Goal: Task Accomplishment & Management: Complete application form

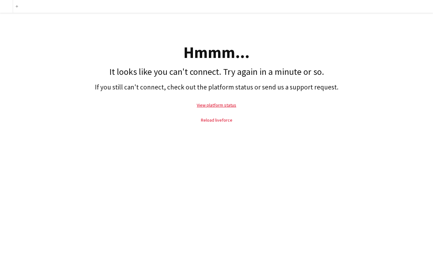
click at [223, 121] on link "Reload liveforce" at bounding box center [217, 120] width 32 height 6
click at [219, 107] on link "View platform status" at bounding box center [217, 105] width 40 height 6
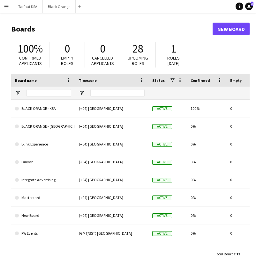
click at [9, 7] on button "Menu" at bounding box center [6, 6] width 13 height 13
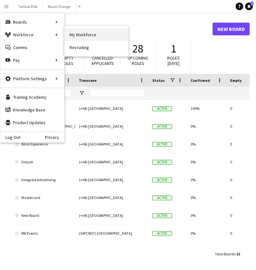
click at [88, 35] on link "My Workforce" at bounding box center [96, 34] width 64 height 13
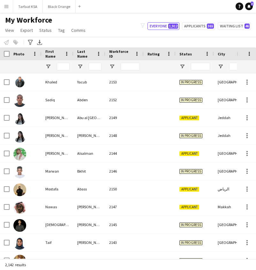
click at [7, 6] on app-icon "Menu" at bounding box center [6, 6] width 5 height 5
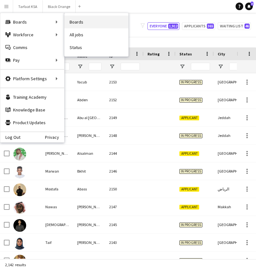
click at [89, 20] on link "Boards" at bounding box center [96, 22] width 64 height 13
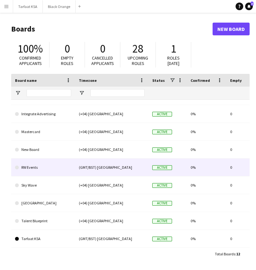
scroll to position [66, 0]
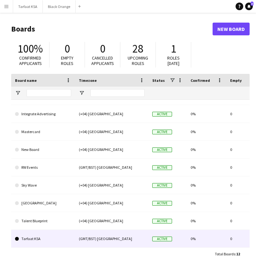
click at [38, 239] on link "Tarfaat KSA" at bounding box center [43, 239] width 56 height 18
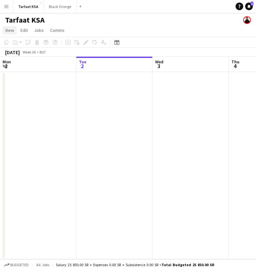
click at [7, 31] on span "View" at bounding box center [9, 30] width 9 height 6
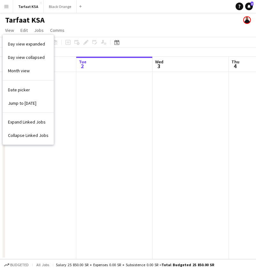
click at [110, 29] on app-page-menu "View Day view expanded Day view collapsed Month view Date picker Jump to [DATE]…" at bounding box center [128, 31] width 256 height 12
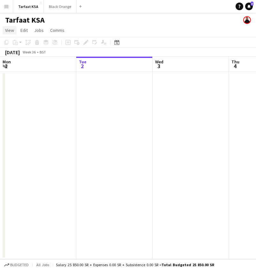
click at [13, 32] on span "View" at bounding box center [9, 30] width 9 height 6
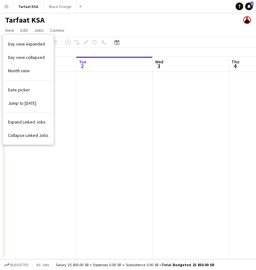
click at [79, 32] on app-page-menu "View Day view expanded Day view collapsed Month view Date picker Jump to [DATE]…" at bounding box center [128, 31] width 256 height 12
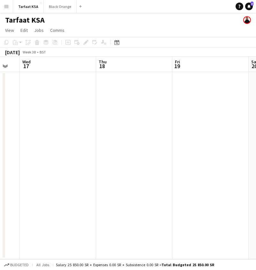
scroll to position [0, 209]
click at [137, 88] on app-date-cell at bounding box center [133, 165] width 76 height 187
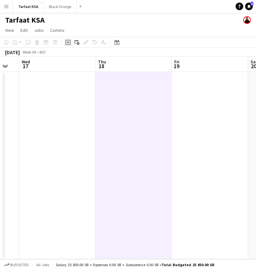
click at [68, 44] on icon "Add job" at bounding box center [67, 42] width 5 height 5
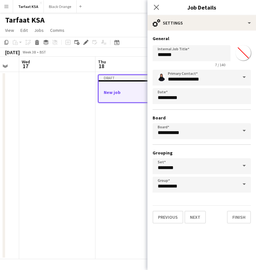
click at [245, 77] on span at bounding box center [243, 77] width 13 height 15
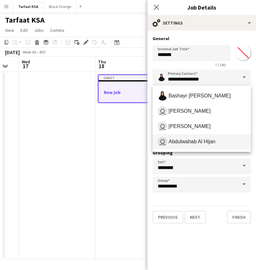
click at [199, 143] on span "Abdulwahab Al Hijan" at bounding box center [191, 142] width 47 height 6
type input "**********"
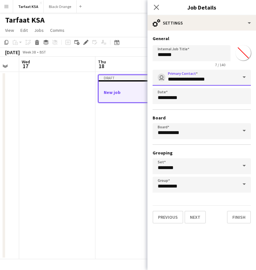
scroll to position [0, 0]
click at [243, 165] on span at bounding box center [243, 165] width 13 height 15
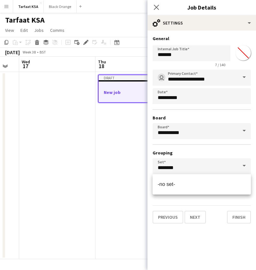
click at [243, 166] on span at bounding box center [243, 165] width 13 height 15
click at [245, 160] on span at bounding box center [243, 165] width 13 height 15
click at [234, 158] on input "********" at bounding box center [201, 166] width 98 height 16
click at [243, 166] on span at bounding box center [243, 165] width 13 height 15
click at [243, 198] on form "**********" at bounding box center [201, 130] width 108 height 188
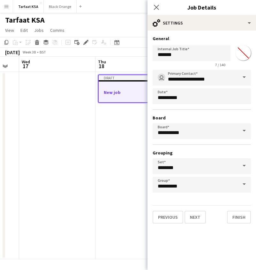
click at [246, 187] on span at bounding box center [243, 184] width 13 height 15
click at [244, 185] on span at bounding box center [243, 184] width 13 height 15
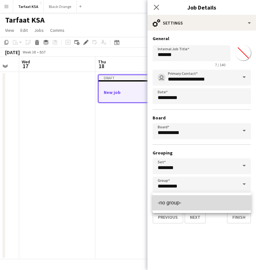
click at [238, 201] on span "-no group-" at bounding box center [201, 203] width 88 height 6
type input "**********"
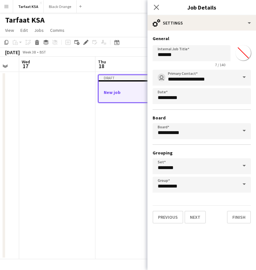
click at [237, 151] on h3 "Grouping" at bounding box center [201, 153] width 98 height 6
drag, startPoint x: 191, startPoint y: 55, endPoint x: 137, endPoint y: 54, distance: 53.2
click at [137, 54] on body "Menu Boards Boards Boards All jobs Status Workforce Workforce My Workforce Recr…" at bounding box center [128, 135] width 256 height 270
type input "**********"
click at [194, 216] on button "Next" at bounding box center [194, 217] width 21 height 13
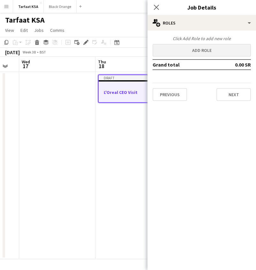
click at [205, 50] on button "Add role" at bounding box center [201, 50] width 98 height 13
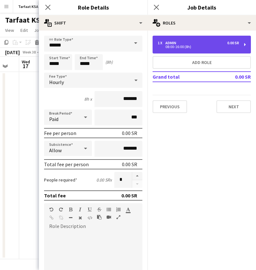
click at [167, 41] on div "Admin" at bounding box center [171, 43] width 13 height 4
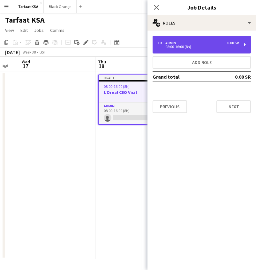
click at [167, 41] on div "Admin" at bounding box center [171, 43] width 13 height 4
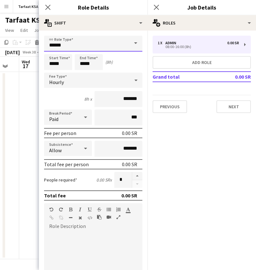
click at [115, 49] on input "*****" at bounding box center [93, 44] width 98 height 16
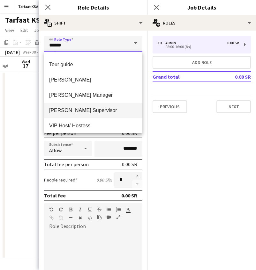
scroll to position [335, 0]
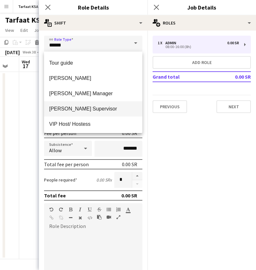
click at [84, 110] on span "[PERSON_NAME] Supervisor" at bounding box center [93, 109] width 88 height 6
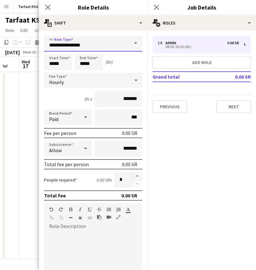
scroll to position [0, 0]
click at [137, 79] on icon at bounding box center [136, 80] width 8 height 13
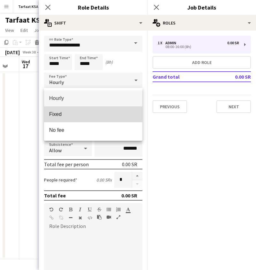
click at [89, 113] on span "Fixed" at bounding box center [93, 114] width 88 height 6
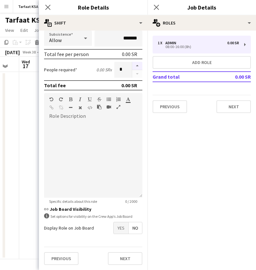
scroll to position [79, 0]
click at [134, 229] on span "No" at bounding box center [134, 227] width 13 height 11
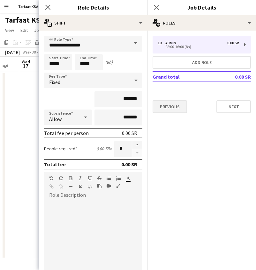
scroll to position [0, 0]
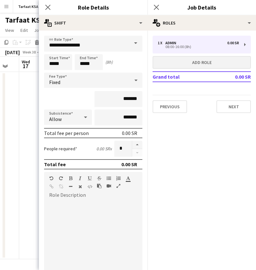
click at [201, 64] on button "Add role" at bounding box center [201, 62] width 98 height 13
type input "*****"
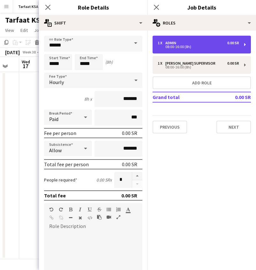
click at [226, 42] on div "1 x Admin 0.00 SR" at bounding box center [197, 43] width 81 height 4
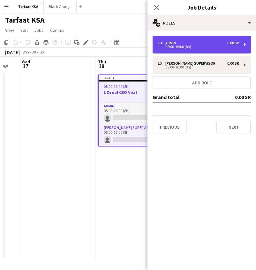
click at [226, 42] on div "1 x Admin 0.00 SR" at bounding box center [197, 43] width 81 height 4
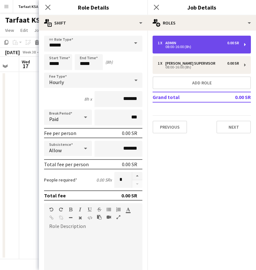
click at [243, 47] on div "1 x Admin 0.00 SR 08:00-16:00 (8h)" at bounding box center [201, 45] width 98 height 18
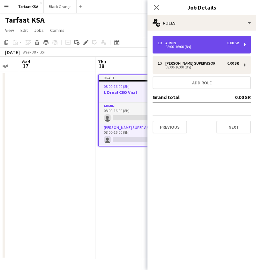
click at [243, 47] on div "1 x Admin 0.00 SR 08:00-16:00 (8h)" at bounding box center [201, 45] width 98 height 18
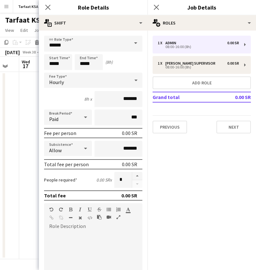
click at [135, 41] on span at bounding box center [135, 43] width 13 height 15
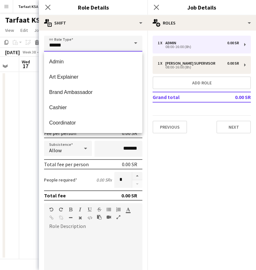
click at [67, 47] on input "*****" at bounding box center [93, 44] width 98 height 16
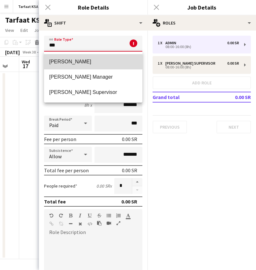
drag, startPoint x: 67, startPoint y: 47, endPoint x: 80, endPoint y: 64, distance: 21.8
click at [80, 64] on span "[PERSON_NAME]" at bounding box center [93, 62] width 88 height 6
type input "*****"
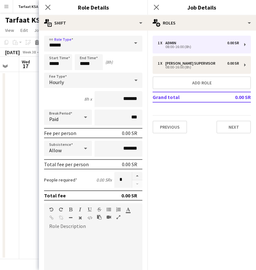
click at [137, 80] on icon at bounding box center [135, 81] width 3 height 2
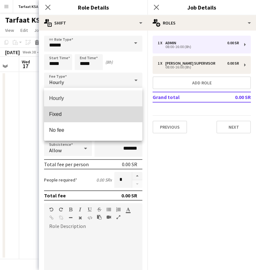
click at [104, 111] on span "Fixed" at bounding box center [93, 114] width 88 height 6
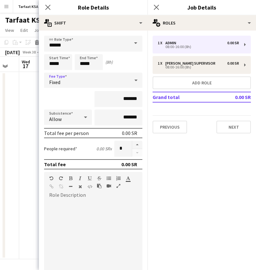
click at [88, 120] on icon at bounding box center [86, 117] width 8 height 13
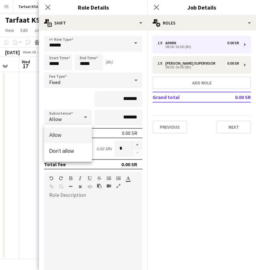
click at [88, 117] on div at bounding box center [128, 135] width 256 height 270
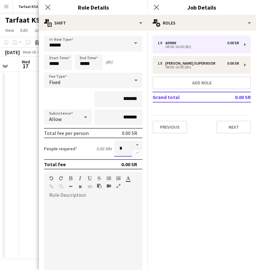
click at [124, 150] on input "*" at bounding box center [123, 149] width 18 height 16
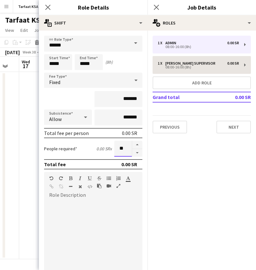
type input "**"
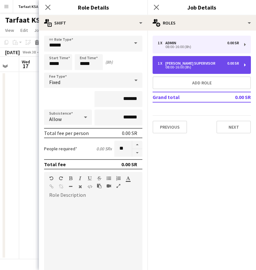
click at [180, 60] on div "1 x [PERSON_NAME] Supervisor 0.00 SR 08:00-16:00 (8h)" at bounding box center [201, 65] width 98 height 18
type input "**********"
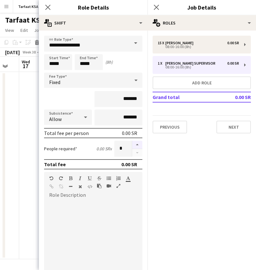
click at [137, 147] on button "button" at bounding box center [137, 145] width 10 height 8
type input "*"
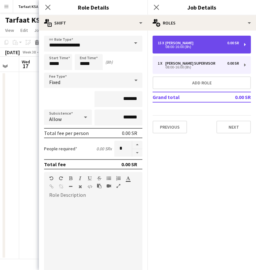
click at [187, 44] on div "15 x [PERSON_NAME] 0.00 SR" at bounding box center [197, 43] width 81 height 4
type input "*****"
type input "**"
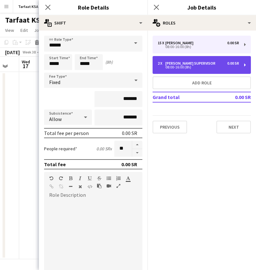
click at [185, 64] on div "[PERSON_NAME] Supervisor" at bounding box center [191, 63] width 53 height 4
type input "**********"
type input "*"
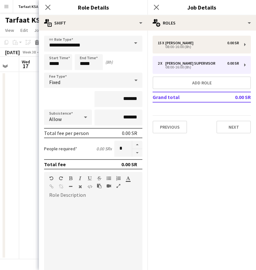
click at [145, 182] on form "**********" at bounding box center [93, 193] width 108 height 314
click at [198, 171] on mat-expansion-panel "pencil3 General details 15 x [PERSON_NAME] 0.00 SR 08:00-16:00 (8h) 2 x [PERSON…" at bounding box center [201, 151] width 108 height 240
click at [54, 64] on input "*****" at bounding box center [58, 62] width 28 height 16
click at [54, 50] on div at bounding box center [51, 51] width 13 height 6
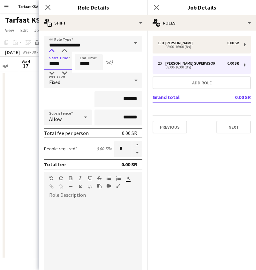
click at [54, 50] on div at bounding box center [51, 51] width 13 height 6
type input "*****"
click at [54, 50] on div at bounding box center [51, 51] width 13 height 6
click at [84, 61] on input "*****" at bounding box center [89, 62] width 28 height 16
click at [83, 51] on div at bounding box center [82, 51] width 13 height 6
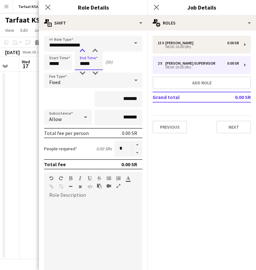
click at [83, 51] on div at bounding box center [82, 51] width 13 height 6
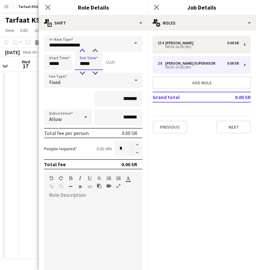
click at [83, 51] on div at bounding box center [82, 51] width 13 height 6
type input "*****"
click at [83, 51] on div at bounding box center [82, 51] width 13 height 6
click at [125, 63] on div "Start Time ***** End Time ***** (12h)" at bounding box center [93, 62] width 98 height 16
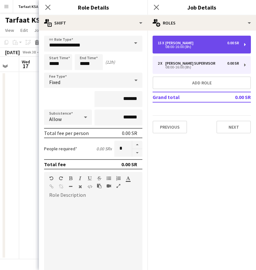
click at [176, 47] on div "08:00-16:00 (8h)" at bounding box center [197, 46] width 81 height 3
type input "*****"
type input "**"
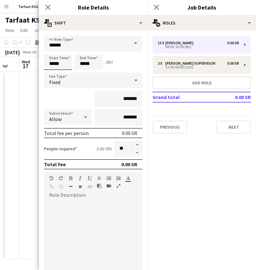
click at [55, 63] on input "*****" at bounding box center [58, 62] width 28 height 16
click at [51, 49] on div at bounding box center [51, 51] width 13 height 6
type input "*****"
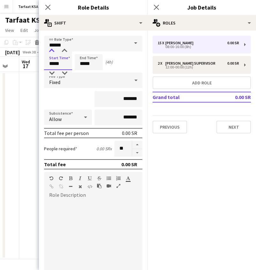
click at [51, 49] on div at bounding box center [51, 51] width 13 height 6
click at [92, 61] on input "*****" at bounding box center [89, 62] width 28 height 16
click at [84, 49] on div at bounding box center [82, 51] width 13 height 6
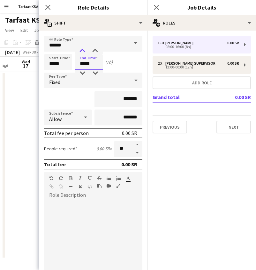
click at [84, 49] on div at bounding box center [82, 51] width 13 height 6
click at [84, 50] on div at bounding box center [82, 51] width 13 height 6
type input "*****"
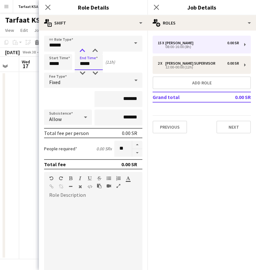
click at [84, 50] on div at bounding box center [82, 51] width 13 height 6
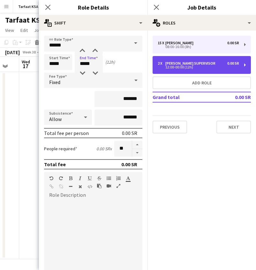
click at [176, 60] on div "2 x [PERSON_NAME] Supervisor 0.00 SR 12:00-00:00 (12h)" at bounding box center [201, 65] width 98 height 18
type input "**********"
type input "*"
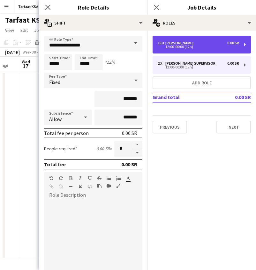
click at [176, 47] on div "12:00-00:00 (12h)" at bounding box center [197, 46] width 81 height 3
type input "*****"
type input "**"
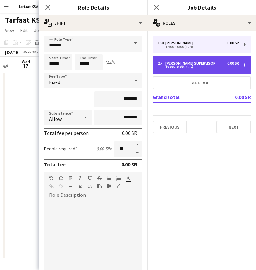
click at [177, 66] on div "12:00-00:00 (12h)" at bounding box center [197, 67] width 81 height 3
type input "**********"
type input "*"
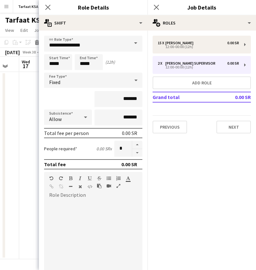
click at [191, 177] on mat-expansion-panel "pencil3 General details 15 x [PERSON_NAME] 0.00 SR 12:00-00:00 (12h) 2 x [PERSO…" at bounding box center [201, 151] width 108 height 240
click at [48, 11] on div "Close pop-in" at bounding box center [48, 7] width 18 height 15
click at [48, 10] on icon "Close pop-in" at bounding box center [48, 7] width 6 height 6
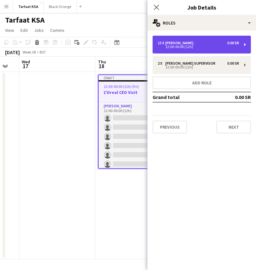
click at [188, 47] on div "12:00-00:00 (12h)" at bounding box center [197, 46] width 81 height 3
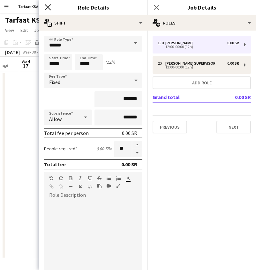
click at [49, 8] on icon "Close pop-in" at bounding box center [48, 7] width 6 height 6
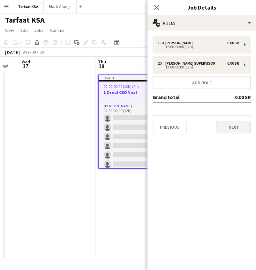
click at [224, 129] on button "Next" at bounding box center [233, 127] width 34 height 13
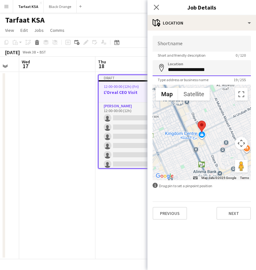
click at [218, 71] on input "**********" at bounding box center [201, 68] width 98 height 16
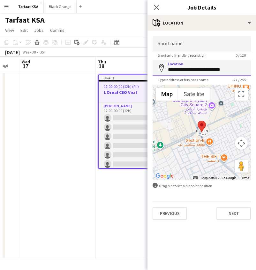
click at [180, 71] on input "**********" at bounding box center [201, 68] width 98 height 16
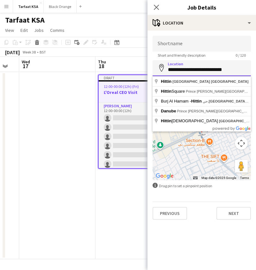
type input "**********"
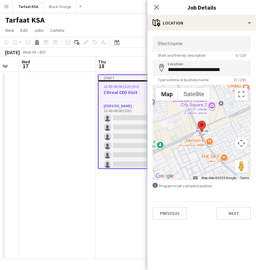
click at [218, 55] on div "Short and friendly description 0 / 120" at bounding box center [201, 55] width 98 height 5
click at [224, 216] on button "Next" at bounding box center [233, 213] width 34 height 13
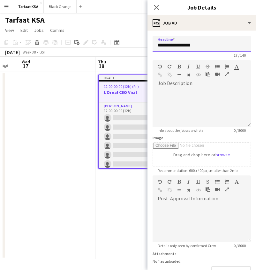
click at [203, 46] on input "**********" at bounding box center [201, 44] width 98 height 16
click at [202, 55] on div "17 / 140" at bounding box center [201, 55] width 98 height 5
click at [192, 108] on div at bounding box center [201, 108] width 98 height 38
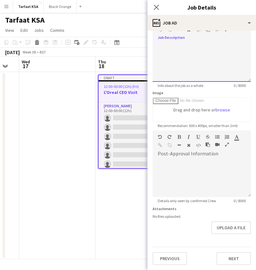
scroll to position [45, 0]
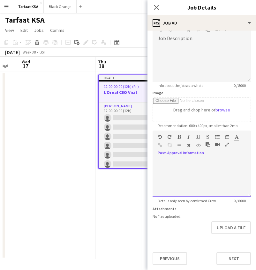
click at [211, 155] on div at bounding box center [201, 176] width 98 height 43
click at [219, 170] on div at bounding box center [201, 178] width 98 height 38
click at [198, 238] on form "**********" at bounding box center [201, 128] width 108 height 274
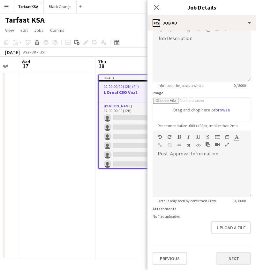
click at [228, 262] on button "Next" at bounding box center [233, 258] width 34 height 13
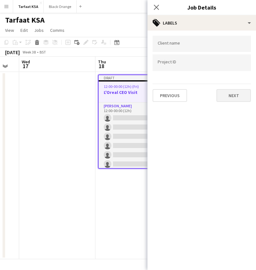
click at [232, 91] on button "Next" at bounding box center [233, 95] width 34 height 13
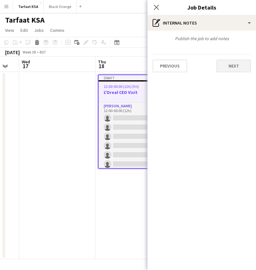
click at [228, 70] on button "Next" at bounding box center [233, 66] width 34 height 13
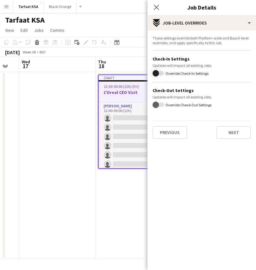
click at [160, 77] on span "button" at bounding box center [155, 73] width 13 height 13
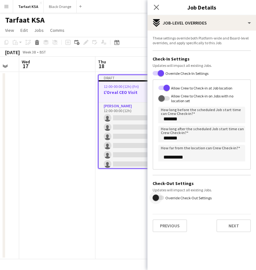
click at [162, 199] on span "button" at bounding box center [157, 198] width 11 height 4
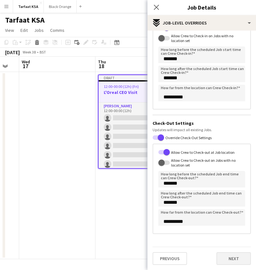
click at [223, 259] on button "Next" at bounding box center [233, 258] width 34 height 13
type input "*******"
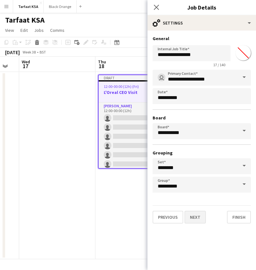
click at [199, 218] on button "Next" at bounding box center [194, 217] width 21 height 13
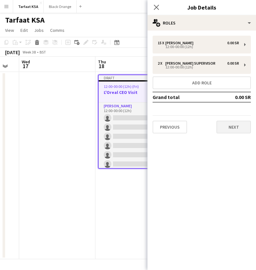
click at [233, 126] on button "Next" at bounding box center [233, 127] width 34 height 13
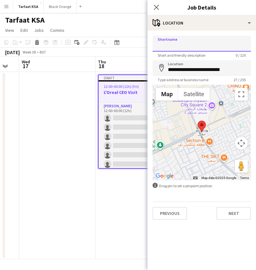
click at [185, 41] on input "Shortname" at bounding box center [201, 44] width 98 height 16
click at [224, 212] on button "Next" at bounding box center [233, 213] width 34 height 13
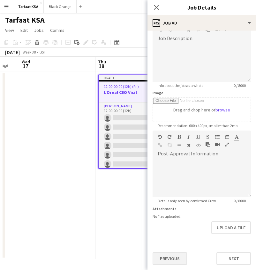
scroll to position [45, 0]
click at [181, 258] on button "Previous" at bounding box center [169, 258] width 34 height 13
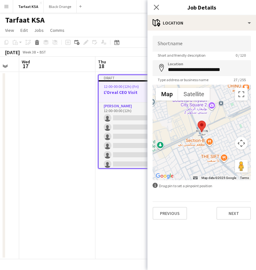
scroll to position [0, 0]
click at [193, 46] on input "Shortname" at bounding box center [201, 44] width 98 height 16
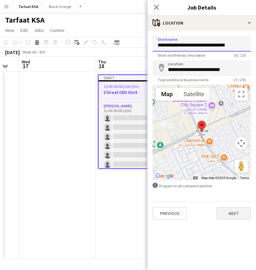
type input "**********"
click at [225, 213] on button "Next" at bounding box center [233, 213] width 34 height 13
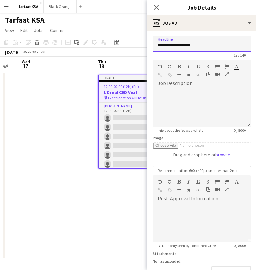
drag, startPoint x: 204, startPoint y: 46, endPoint x: 146, endPoint y: 46, distance: 58.3
click at [146, 46] on body "Menu Boards Boards Boards All jobs Status Workforce Workforce My Workforce Recr…" at bounding box center [128, 135] width 256 height 270
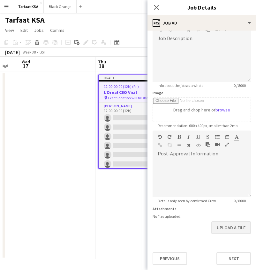
scroll to position [45, 0]
type input "**********"
click at [228, 256] on button "Next" at bounding box center [233, 258] width 34 height 13
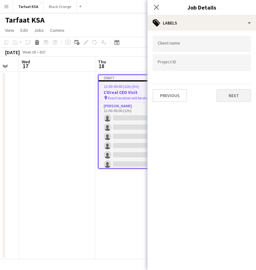
click at [232, 96] on button "Next" at bounding box center [233, 95] width 34 height 13
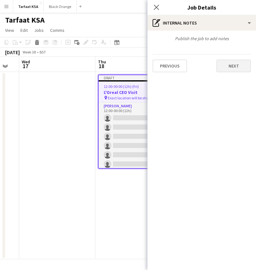
click at [229, 67] on button "Next" at bounding box center [233, 66] width 34 height 13
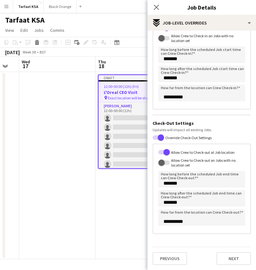
scroll to position [60, 0]
click at [237, 262] on button "Next" at bounding box center [233, 258] width 34 height 13
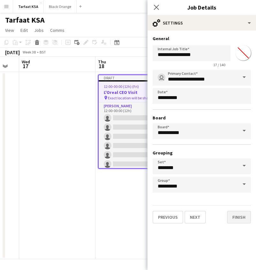
scroll to position [0, 0]
click at [239, 219] on button "Finish" at bounding box center [239, 217] width 24 height 13
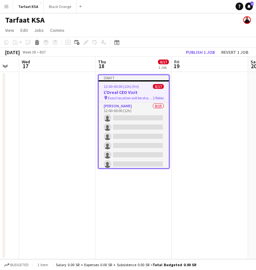
click at [149, 202] on app-date-cell "Draft 12:00-00:00 (12h) (Fri) 0/17 L'Oreal CEO Visit pin Exact location will be…" at bounding box center [133, 165] width 76 height 187
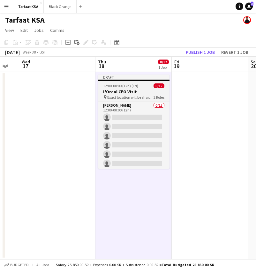
click at [140, 91] on h3 "L'Oreal CEO Visit" at bounding box center [133, 92] width 71 height 6
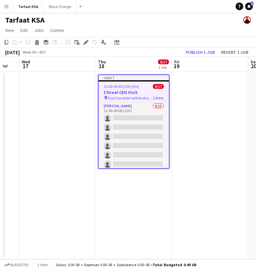
click at [143, 96] on span "Exact location will be shared later" at bounding box center [130, 98] width 45 height 5
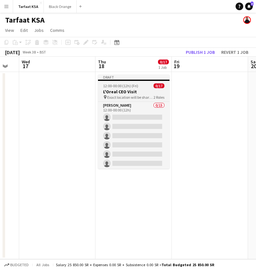
click at [143, 96] on span "Exact location will be shared later" at bounding box center [130, 97] width 46 height 5
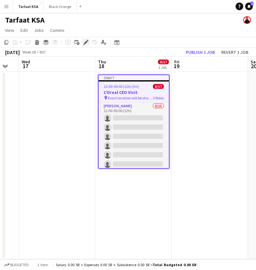
click at [85, 43] on icon at bounding box center [86, 43] width 4 height 4
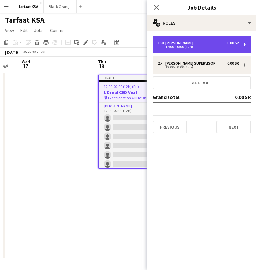
click at [223, 46] on div "12:00-00:00 (12h)" at bounding box center [197, 46] width 81 height 3
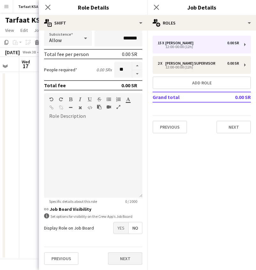
click at [114, 262] on button "Next" at bounding box center [125, 258] width 34 height 13
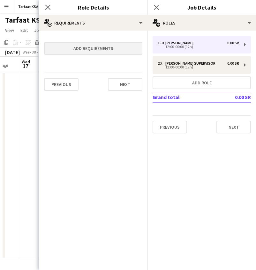
click at [101, 48] on button "Add requirements" at bounding box center [93, 48] width 98 height 13
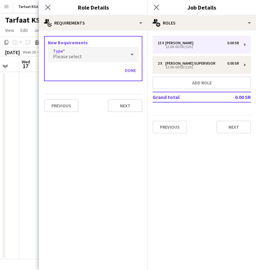
click at [124, 52] on div "Please select" at bounding box center [87, 54] width 78 height 15
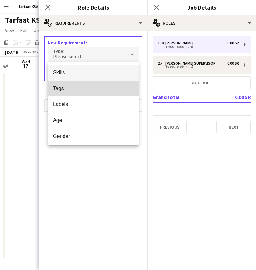
click at [71, 93] on mat-option "Tags" at bounding box center [93, 89] width 91 height 16
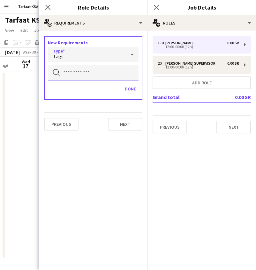
click at [126, 71] on input "text" at bounding box center [93, 73] width 91 height 16
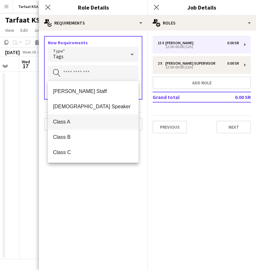
click at [72, 121] on span "Class A" at bounding box center [93, 122] width 80 height 6
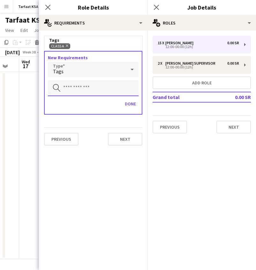
click at [117, 87] on input "text" at bounding box center [93, 88] width 91 height 16
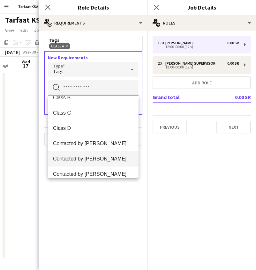
scroll to position [15, 0]
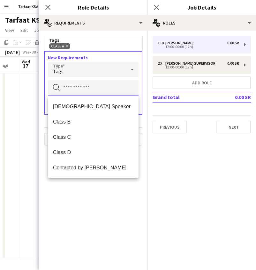
click at [132, 83] on input "text" at bounding box center [93, 88] width 91 height 16
click at [133, 70] on icon at bounding box center [132, 69] width 8 height 13
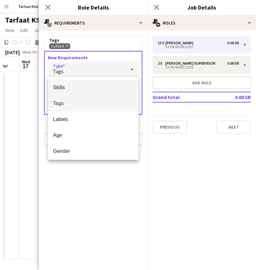
click at [102, 90] on span "Skills" at bounding box center [93, 87] width 80 height 6
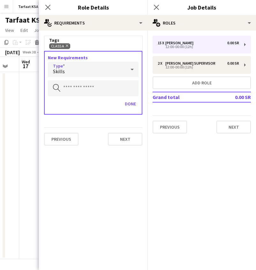
click at [129, 70] on icon at bounding box center [132, 69] width 8 height 13
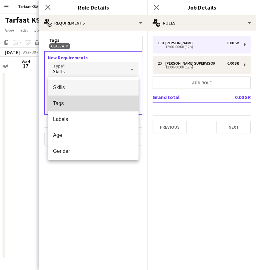
click at [80, 106] on span "Tags" at bounding box center [93, 103] width 80 height 6
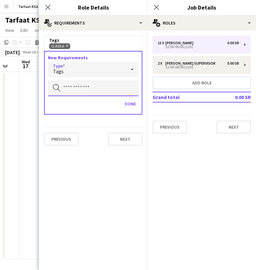
click at [89, 85] on input "text" at bounding box center [93, 88] width 91 height 16
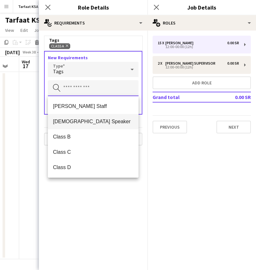
scroll to position [0, 0]
click at [129, 84] on input "text" at bounding box center [93, 88] width 91 height 16
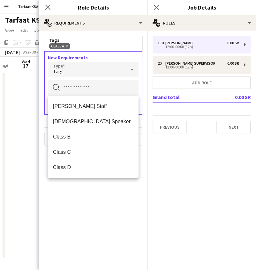
click at [101, 190] on mat-expansion-panel "medal-empty Requirements Tags Class A Remove New Requirements Type Tags Search …" at bounding box center [93, 151] width 108 height 240
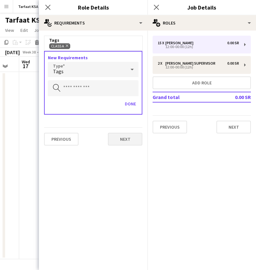
click at [122, 140] on button "Next" at bounding box center [125, 139] width 34 height 13
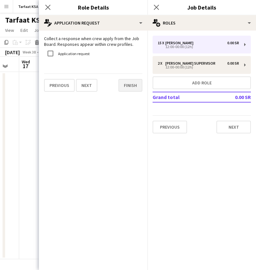
click at [130, 86] on button "Finish" at bounding box center [130, 85] width 24 height 13
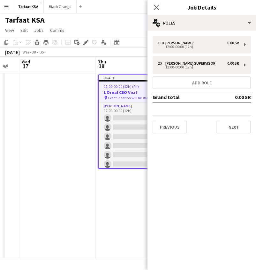
click at [189, 75] on div "15 x [PERSON_NAME] 0.00 SR 12:00-00:00 (12h) 2 x [PERSON_NAME] Supervisor 0.00 …" at bounding box center [201, 85] width 108 height 98
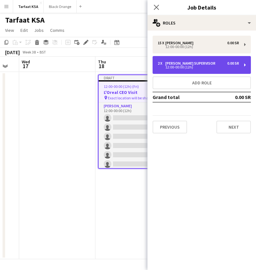
click at [189, 66] on div "12:00-00:00 (12h)" at bounding box center [197, 67] width 81 height 3
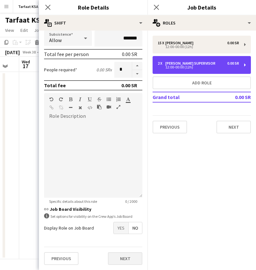
scroll to position [79, 0]
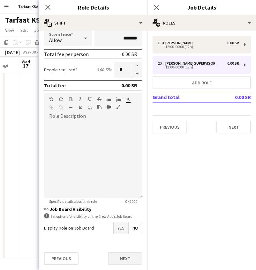
click at [117, 258] on button "Next" at bounding box center [125, 258] width 34 height 13
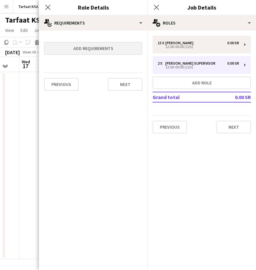
click at [101, 47] on button "Add requirements" at bounding box center [93, 48] width 98 height 13
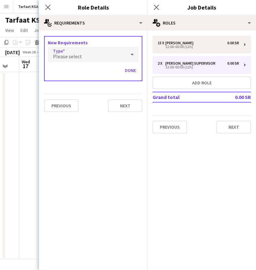
click at [92, 52] on div "Please select" at bounding box center [87, 54] width 78 height 15
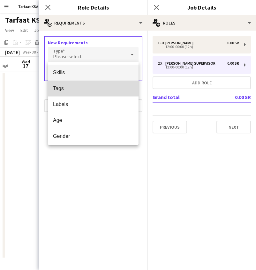
click at [79, 90] on span "Tags" at bounding box center [93, 88] width 80 height 6
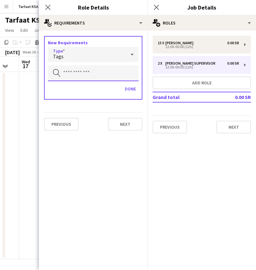
click at [82, 73] on input "text" at bounding box center [93, 73] width 91 height 16
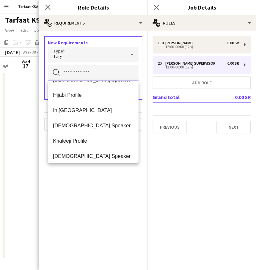
scroll to position [64, 0]
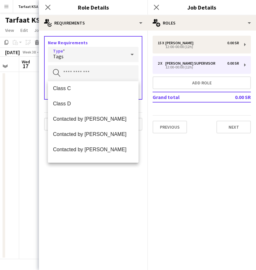
click at [132, 54] on icon at bounding box center [131, 55] width 3 height 2
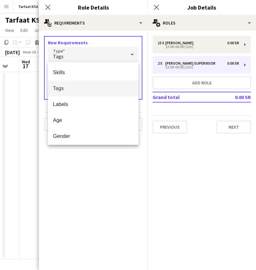
click at [136, 52] on div at bounding box center [128, 135] width 256 height 270
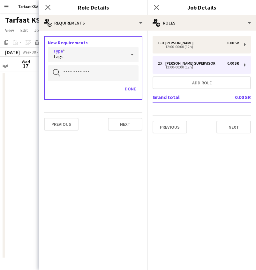
click at [118, 53] on div "Tags" at bounding box center [87, 54] width 78 height 15
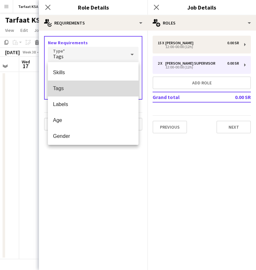
click at [96, 89] on span "Tags" at bounding box center [93, 88] width 80 height 6
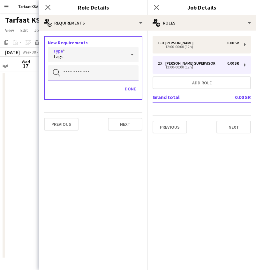
click at [97, 74] on input "text" at bounding box center [93, 73] width 91 height 16
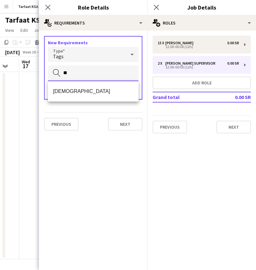
type input "*"
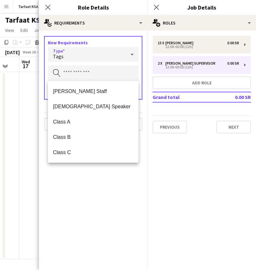
click at [136, 53] on div at bounding box center [132, 54] width 13 height 13
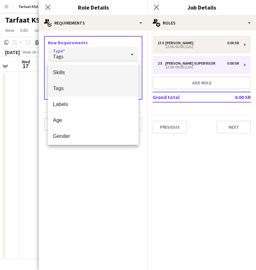
click at [96, 75] on span "Skills" at bounding box center [93, 72] width 80 height 6
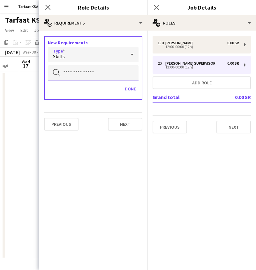
click at [96, 75] on input "text" at bounding box center [93, 73] width 91 height 16
type input "*"
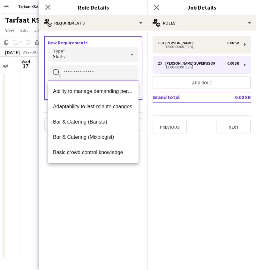
click at [127, 67] on input "text" at bounding box center [93, 73] width 91 height 16
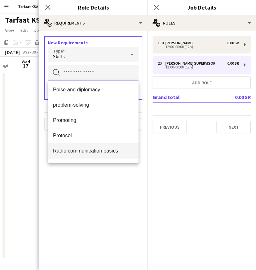
scroll to position [577, 0]
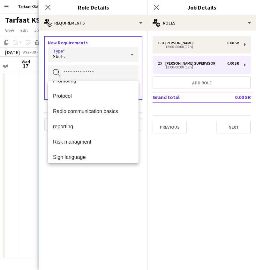
click at [130, 54] on icon at bounding box center [132, 54] width 8 height 13
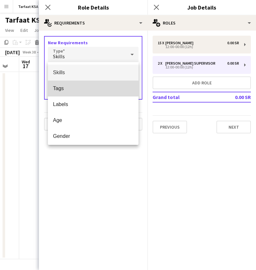
click at [95, 92] on mat-option "Tags" at bounding box center [93, 89] width 91 height 16
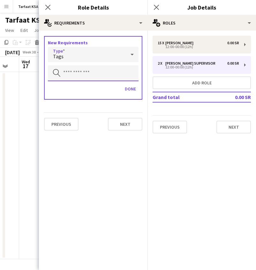
click at [99, 79] on input "text" at bounding box center [93, 73] width 91 height 16
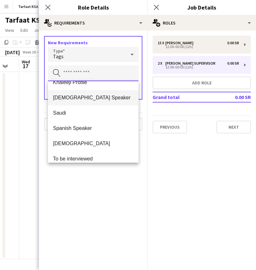
scroll to position [241, 0]
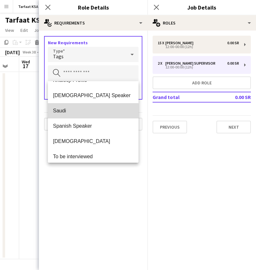
click at [84, 114] on mat-option "Saudi" at bounding box center [93, 110] width 91 height 15
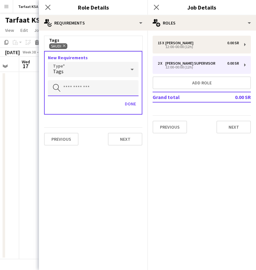
click at [92, 89] on input "text" at bounding box center [93, 88] width 91 height 16
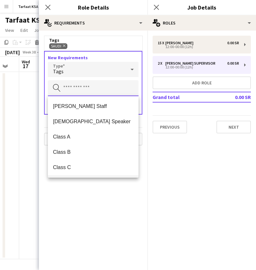
scroll to position [0, 0]
click at [108, 83] on input "text" at bounding box center [93, 88] width 91 height 16
click at [130, 63] on icon at bounding box center [132, 69] width 8 height 13
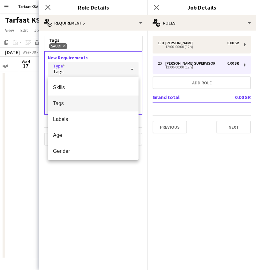
click at [176, 43] on div at bounding box center [128, 135] width 256 height 270
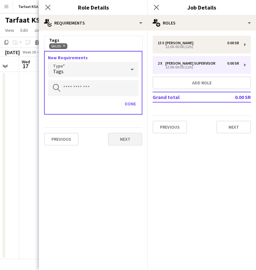
click at [115, 139] on button "Next" at bounding box center [125, 139] width 34 height 13
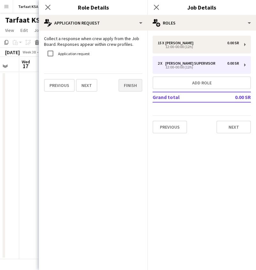
click at [135, 83] on button "Finish" at bounding box center [130, 85] width 24 height 13
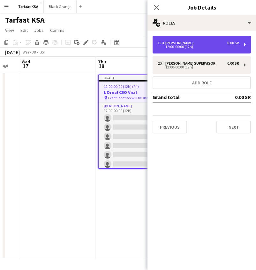
click at [178, 47] on div "12:00-00:00 (12h)" at bounding box center [197, 46] width 81 height 3
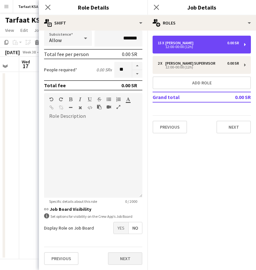
scroll to position [79, 0]
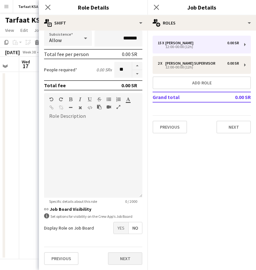
click at [123, 259] on button "Next" at bounding box center [125, 258] width 34 height 13
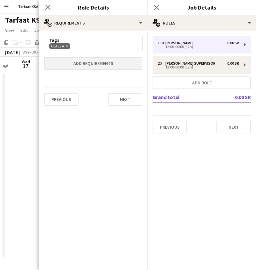
click at [103, 61] on button "Add requirements" at bounding box center [93, 63] width 98 height 13
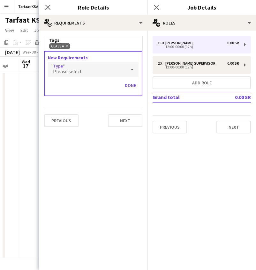
click at [97, 69] on div "Please select" at bounding box center [87, 69] width 78 height 15
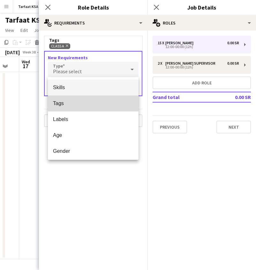
click at [84, 107] on mat-option "Tags" at bounding box center [93, 104] width 91 height 16
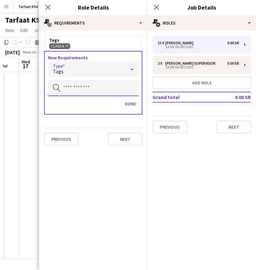
click at [88, 86] on input "text" at bounding box center [93, 88] width 91 height 16
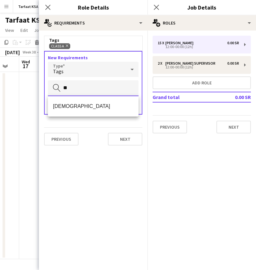
type input "*"
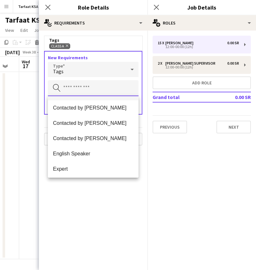
scroll to position [79, 0]
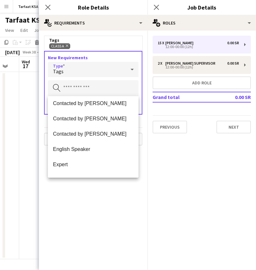
click at [130, 69] on icon at bounding box center [132, 69] width 8 height 13
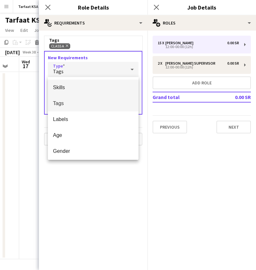
scroll to position [0, 0]
click at [90, 88] on span "Skills" at bounding box center [93, 87] width 80 height 6
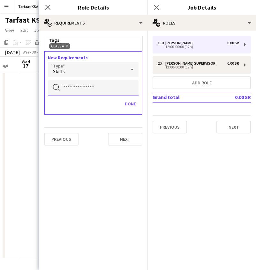
click at [90, 88] on input "text" at bounding box center [93, 88] width 91 height 16
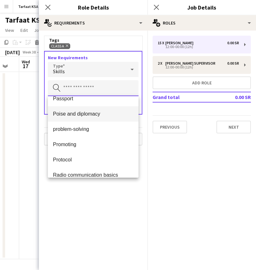
scroll to position [527, 0]
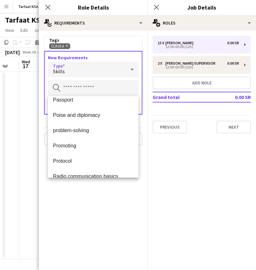
click at [128, 66] on icon at bounding box center [132, 69] width 8 height 13
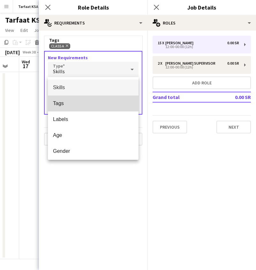
click at [83, 106] on span "Tags" at bounding box center [93, 103] width 80 height 6
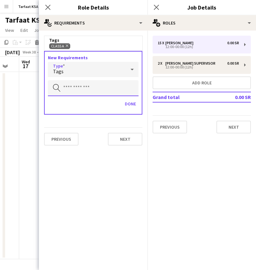
click at [115, 90] on input "text" at bounding box center [93, 88] width 91 height 16
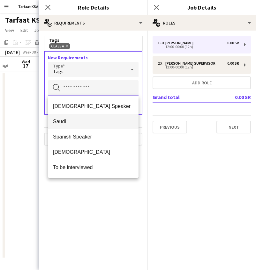
scroll to position [0, 0]
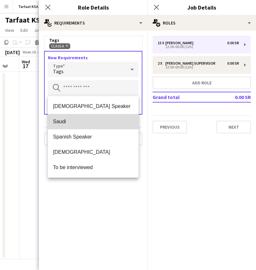
click at [79, 122] on span "Saudi" at bounding box center [93, 122] width 80 height 6
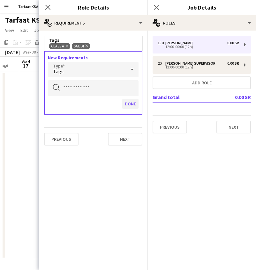
click at [133, 105] on button "Done" at bounding box center [130, 104] width 16 height 10
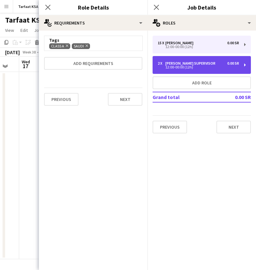
click at [176, 66] on div "12:00-00:00 (12h)" at bounding box center [197, 67] width 81 height 3
type input "**********"
type input "*"
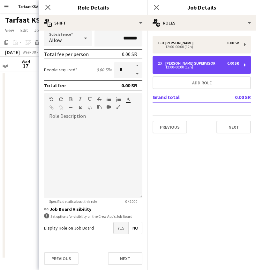
scroll to position [79, 0]
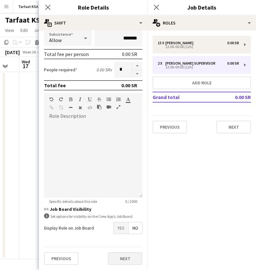
click at [127, 257] on button "Next" at bounding box center [125, 258] width 34 height 13
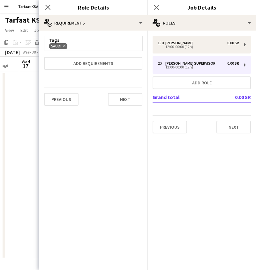
scroll to position [0, 0]
click at [104, 61] on button "Add requirements" at bounding box center [93, 63] width 98 height 13
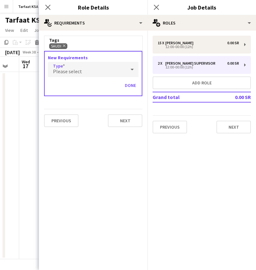
click at [106, 73] on div "Please select" at bounding box center [87, 69] width 78 height 15
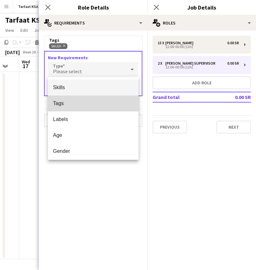
click at [89, 107] on mat-option "Tags" at bounding box center [93, 104] width 91 height 16
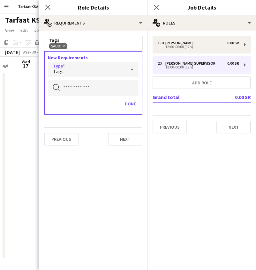
click at [92, 73] on div "Tags" at bounding box center [87, 69] width 78 height 15
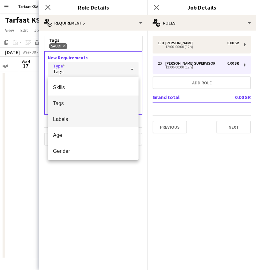
click at [86, 119] on span "Labels" at bounding box center [93, 119] width 80 height 6
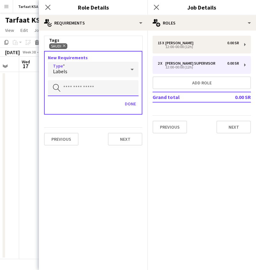
click at [90, 84] on input "text" at bounding box center [93, 88] width 91 height 16
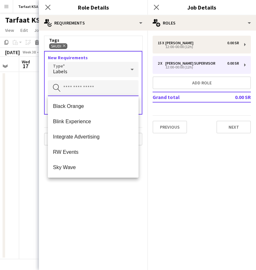
click at [123, 85] on input "text" at bounding box center [93, 88] width 91 height 16
click at [123, 70] on div "Labels" at bounding box center [87, 69] width 78 height 15
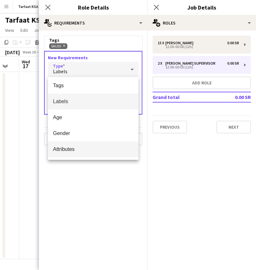
scroll to position [18, 0]
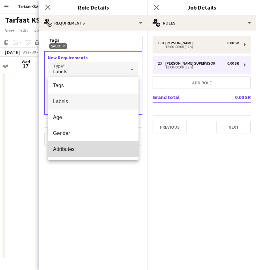
click at [67, 149] on span "Attributes" at bounding box center [93, 149] width 80 height 6
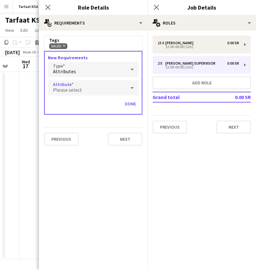
click at [75, 90] on span "Please select" at bounding box center [67, 90] width 29 height 6
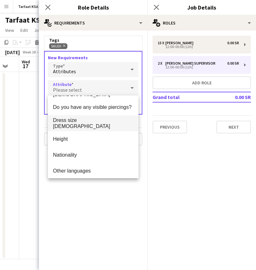
scroll to position [47, 0]
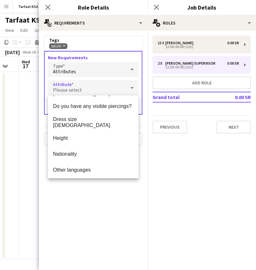
click at [134, 86] on div at bounding box center [128, 135] width 256 height 270
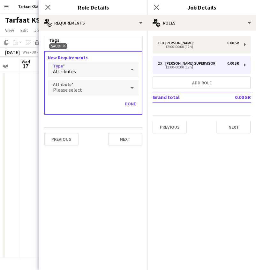
click at [134, 70] on icon at bounding box center [132, 69] width 8 height 13
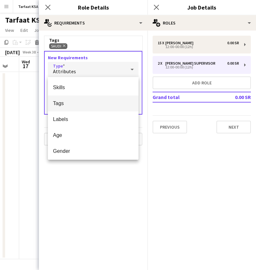
scroll to position [0, 0]
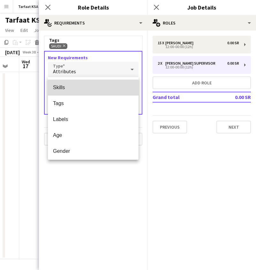
click at [88, 88] on span "Skills" at bounding box center [93, 87] width 80 height 6
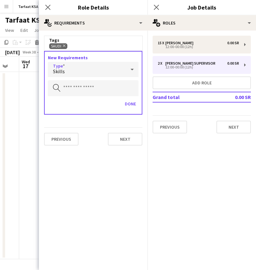
click at [98, 75] on div "Skills" at bounding box center [87, 69] width 78 height 15
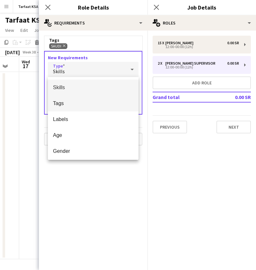
click at [97, 103] on span "Tags" at bounding box center [93, 103] width 80 height 6
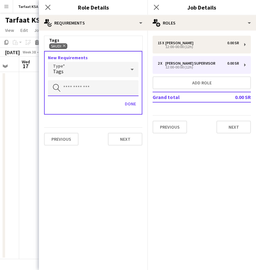
click at [97, 84] on input "text" at bounding box center [93, 88] width 91 height 16
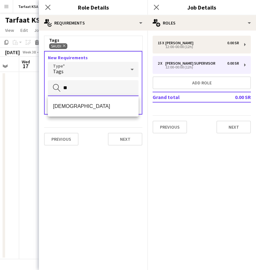
type input "*"
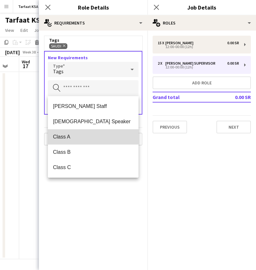
click at [88, 136] on span "Class A" at bounding box center [93, 137] width 80 height 6
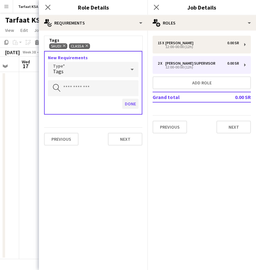
click at [133, 105] on button "Done" at bounding box center [130, 104] width 16 height 10
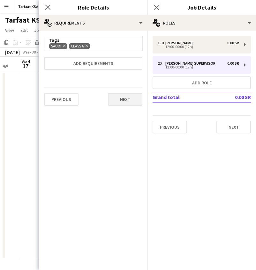
click at [127, 103] on button "Next" at bounding box center [125, 99] width 34 height 13
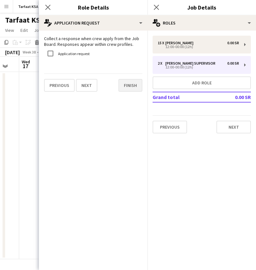
click at [126, 90] on button "Finish" at bounding box center [130, 85] width 24 height 13
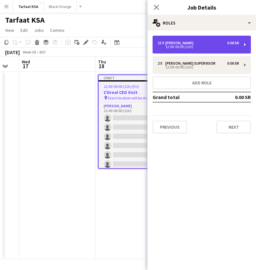
click at [176, 36] on div "15 x [PERSON_NAME] 0.00 SR 12:00-00:00 (12h)" at bounding box center [201, 45] width 98 height 18
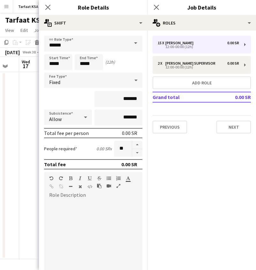
click at [134, 44] on span at bounding box center [135, 43] width 13 height 15
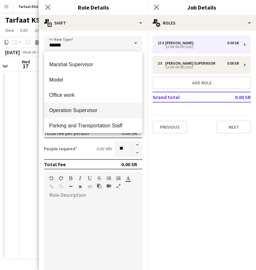
scroll to position [118, 0]
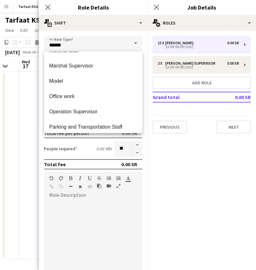
click at [137, 43] on span at bounding box center [135, 43] width 13 height 15
click at [156, 7] on icon at bounding box center [156, 7] width 6 height 6
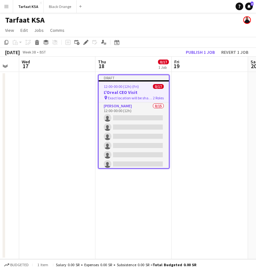
click at [58, 117] on app-date-cell at bounding box center [57, 165] width 76 height 187
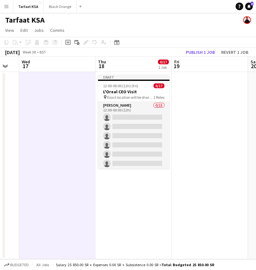
click at [7, 7] on app-icon "Menu" at bounding box center [6, 6] width 5 height 5
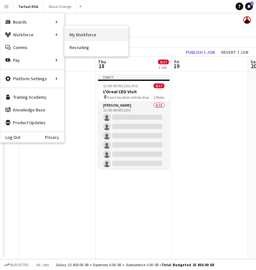
click at [84, 37] on link "My Workforce" at bounding box center [96, 34] width 64 height 13
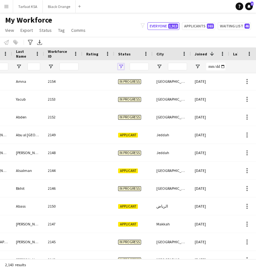
click at [120, 67] on span "Open Filter Menu" at bounding box center [121, 67] width 6 height 6
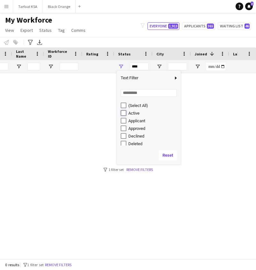
type input "**********"
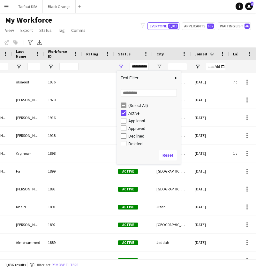
click at [144, 37] on div "Notify workforce Add to tag Select at least one crew to tag him or her. Advance…" at bounding box center [128, 42] width 256 height 11
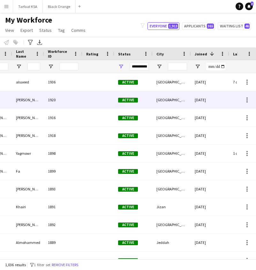
click at [126, 96] on div "Active" at bounding box center [133, 100] width 38 height 18
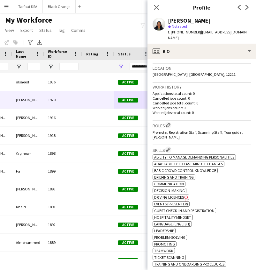
click at [152, 7] on div "Close pop-in" at bounding box center [156, 7] width 18 height 15
click at [155, 8] on icon at bounding box center [156, 7] width 6 height 6
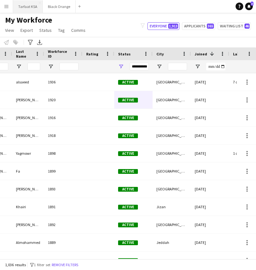
click at [28, 8] on button "Tarfaat KSA Close" at bounding box center [28, 6] width 30 height 12
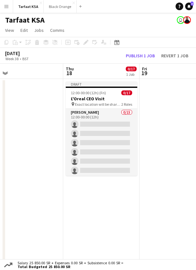
click at [185, 19] on app-user-avatar at bounding box center [187, 20] width 8 height 8
click at [180, 19] on app-user-avatar "user" at bounding box center [181, 20] width 8 height 8
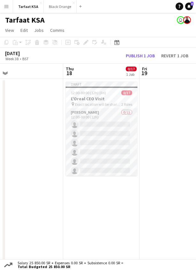
click at [170, 25] on app-page-menu "View Day view expanded Day view collapsed Month view Date picker Jump to [DATE]…" at bounding box center [98, 31] width 196 height 12
click at [157, 101] on app-date-cell at bounding box center [177, 172] width 76 height 187
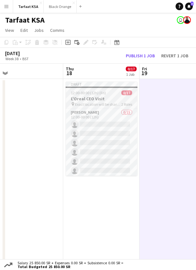
click at [128, 100] on h3 "L'Oreal CEO Visit" at bounding box center [101, 99] width 71 height 6
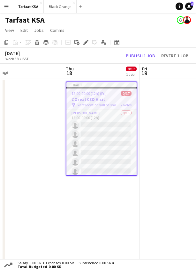
click at [163, 105] on app-date-cell at bounding box center [177, 172] width 76 height 187
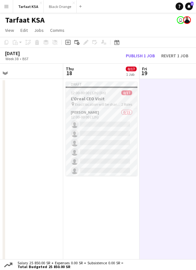
click at [85, 106] on span "Exact location will be shared later" at bounding box center [98, 104] width 46 height 5
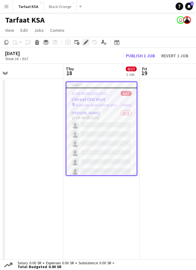
click at [88, 40] on div "Edit" at bounding box center [86, 43] width 8 height 8
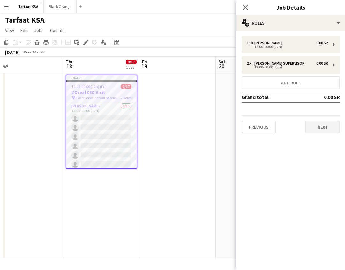
click at [255, 129] on button "Next" at bounding box center [322, 127] width 34 height 13
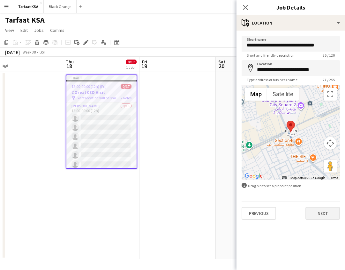
click at [255, 214] on button "Next" at bounding box center [322, 213] width 34 height 13
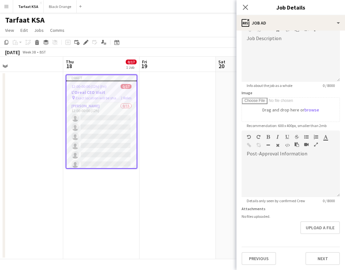
scroll to position [45, 0]
click at [255, 260] on button "Next" at bounding box center [322, 258] width 34 height 13
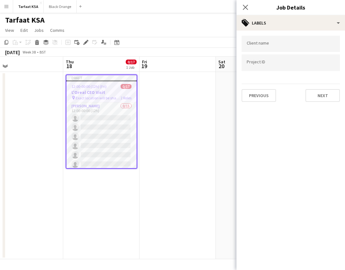
scroll to position [0, 0]
click at [255, 261] on mat-expansion-panel "tags Labels Client name Project ID Previous Next" at bounding box center [290, 151] width 108 height 240
click at [255, 105] on div "Client name Project ID Previous Next" at bounding box center [290, 69] width 108 height 76
click at [255, 91] on button "Next" at bounding box center [322, 95] width 34 height 13
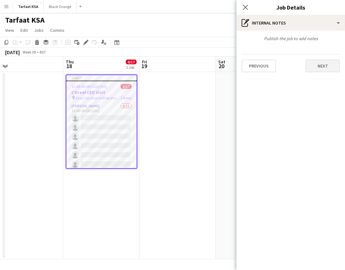
click at [255, 66] on button "Next" at bounding box center [322, 66] width 34 height 13
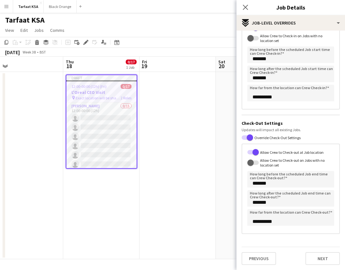
scroll to position [60, 0]
click at [255, 258] on button "Next" at bounding box center [322, 258] width 34 height 13
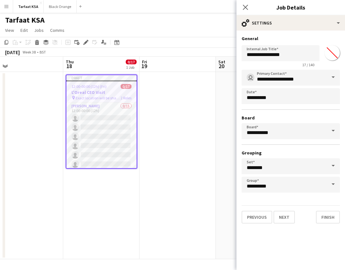
scroll to position [0, 0]
click at [255, 213] on button "Finish" at bounding box center [328, 217] width 24 height 13
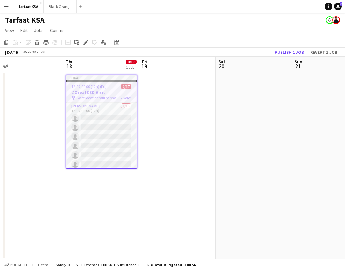
click at [113, 95] on h3 "L'Oreal CEO Visit" at bounding box center [101, 93] width 70 height 6
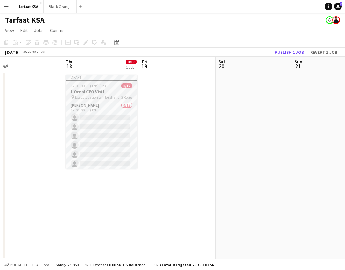
click at [91, 80] on div at bounding box center [101, 80] width 71 height 1
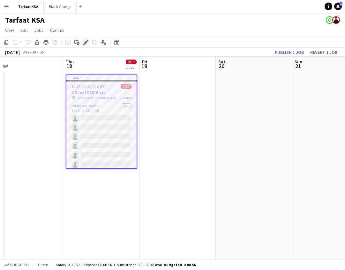
click at [86, 41] on icon "Edit" at bounding box center [85, 42] width 5 height 5
